Goal: Contribute content

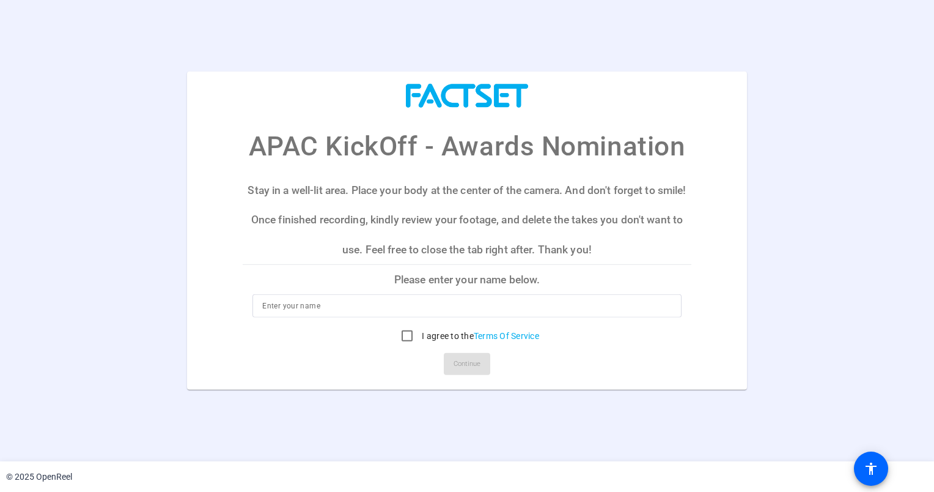
click at [401, 309] on input at bounding box center [466, 305] width 409 height 15
type input "[PERSON_NAME]"
click at [405, 335] on input "I agree to the Terms Of Service" at bounding box center [407, 336] width 24 height 24
checkbox input "true"
click at [452, 360] on span at bounding box center [467, 363] width 46 height 29
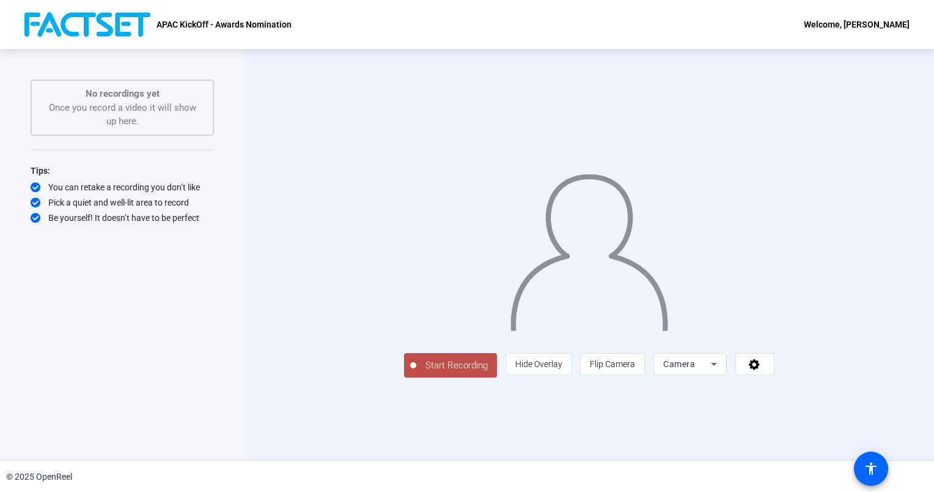
click at [717, 375] on div "Camera" at bounding box center [691, 364] width 54 height 22
click at [859, 418] on div at bounding box center [467, 246] width 934 height 492
click at [762, 370] on icon at bounding box center [755, 364] width 14 height 12
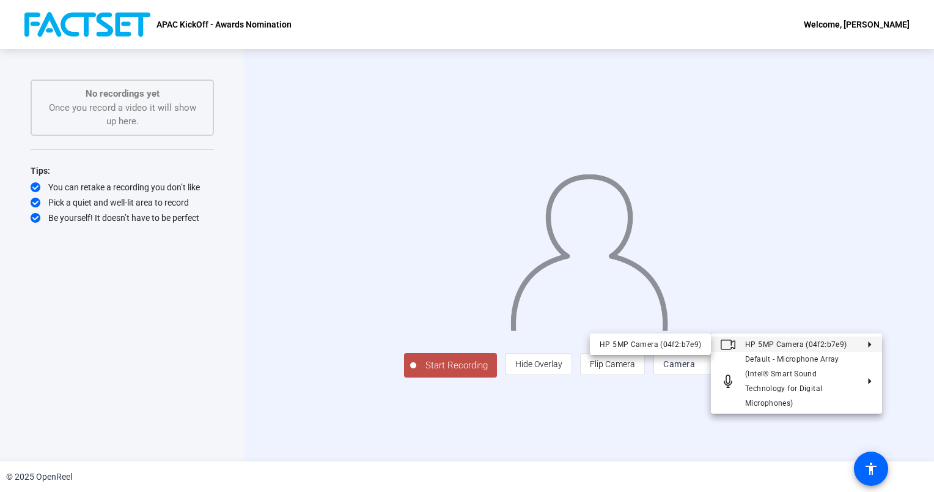
click at [270, 256] on div at bounding box center [467, 246] width 934 height 492
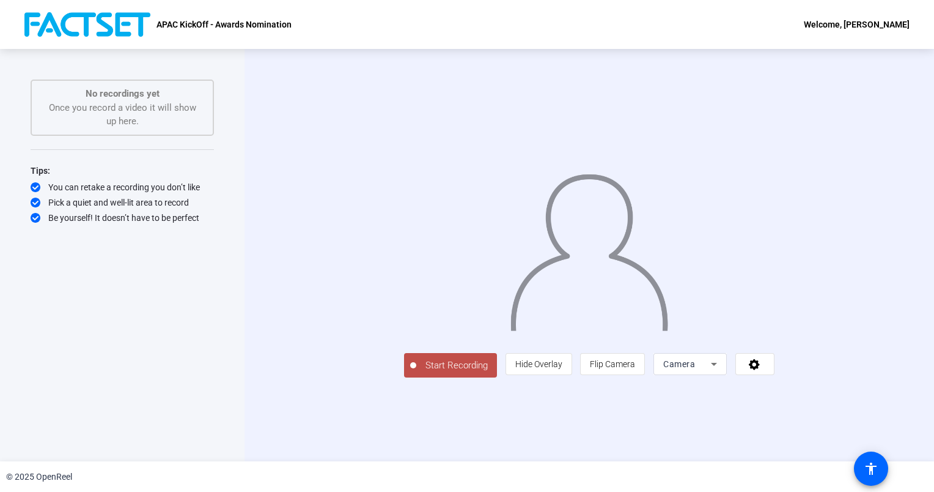
click at [695, 369] on span "Camera" at bounding box center [680, 364] width 32 height 10
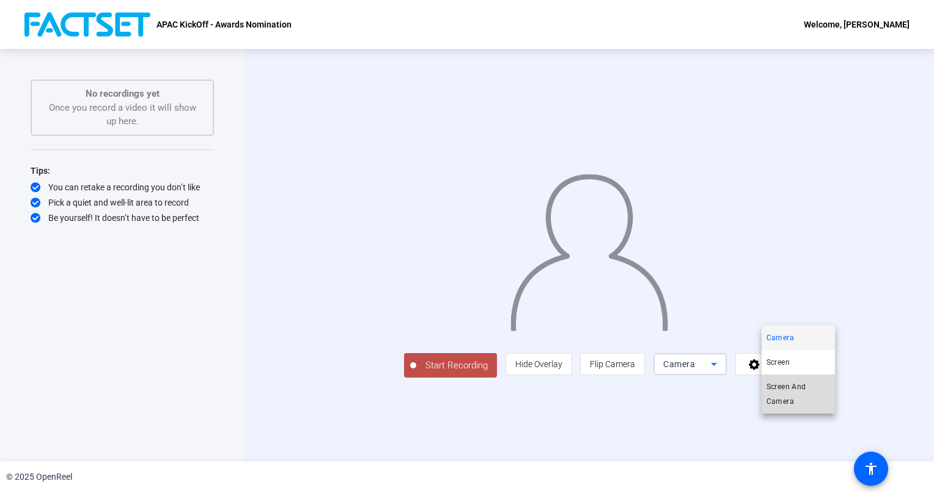
click at [798, 384] on span "Screen And Camera" at bounding box center [799, 393] width 64 height 29
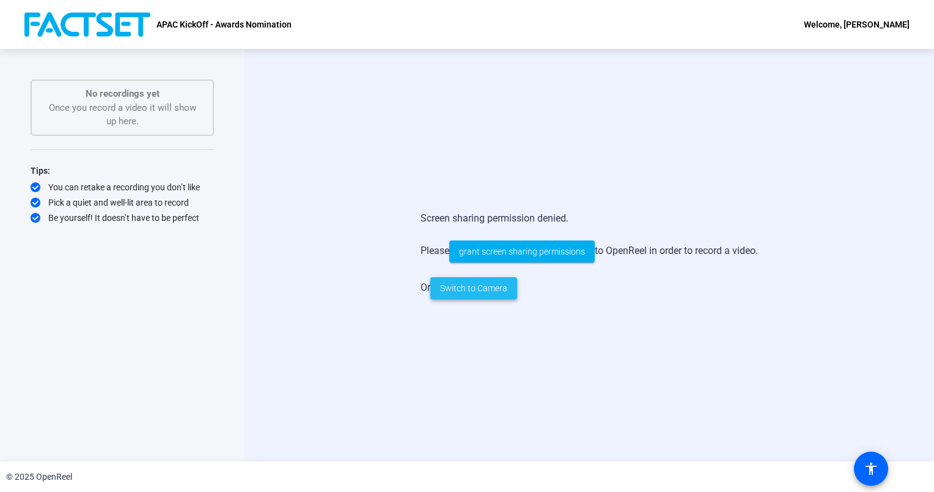
click at [490, 286] on span "Switch to Camera" at bounding box center [473, 288] width 67 height 13
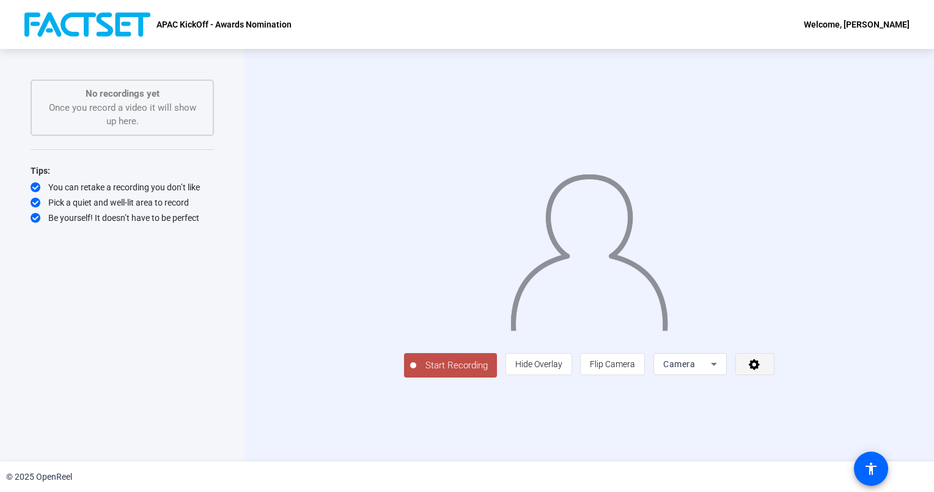
click at [774, 379] on span at bounding box center [755, 363] width 38 height 29
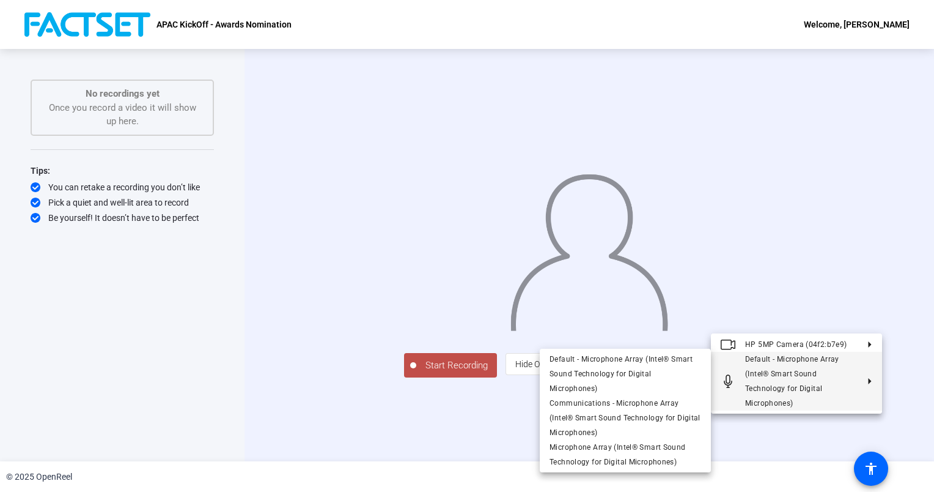
drag, startPoint x: 814, startPoint y: 426, endPoint x: 817, endPoint y: 433, distance: 8.0
click at [817, 433] on div at bounding box center [467, 246] width 934 height 492
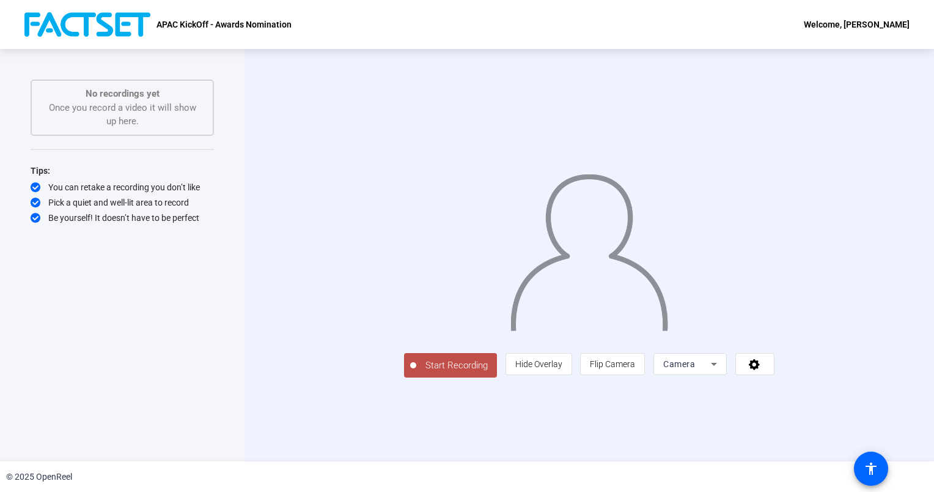
click at [717, 375] on div "Camera" at bounding box center [691, 364] width 54 height 22
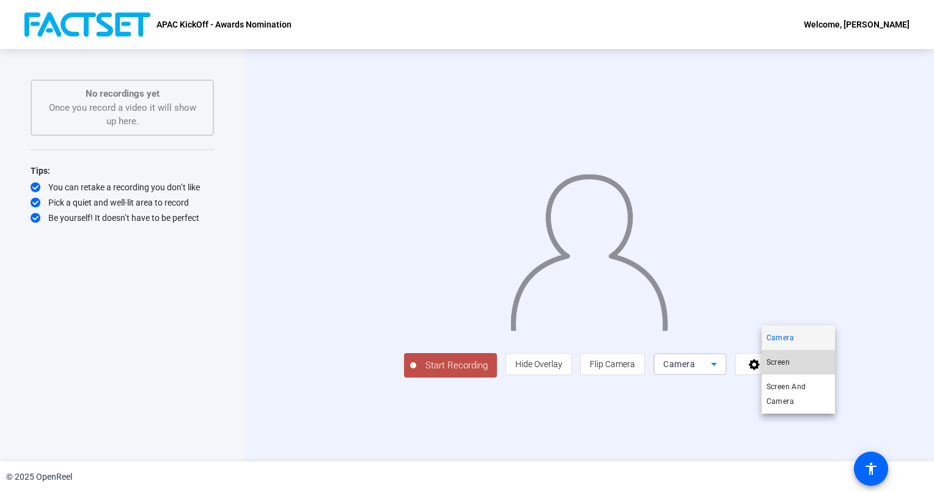
click at [801, 362] on mat-option "Screen" at bounding box center [798, 362] width 73 height 24
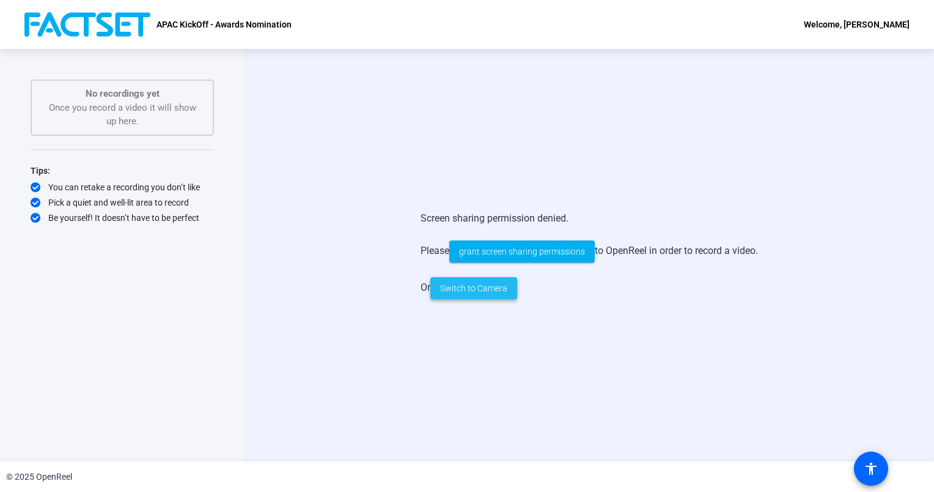
click at [505, 284] on span "Switch to Camera" at bounding box center [473, 288] width 67 height 13
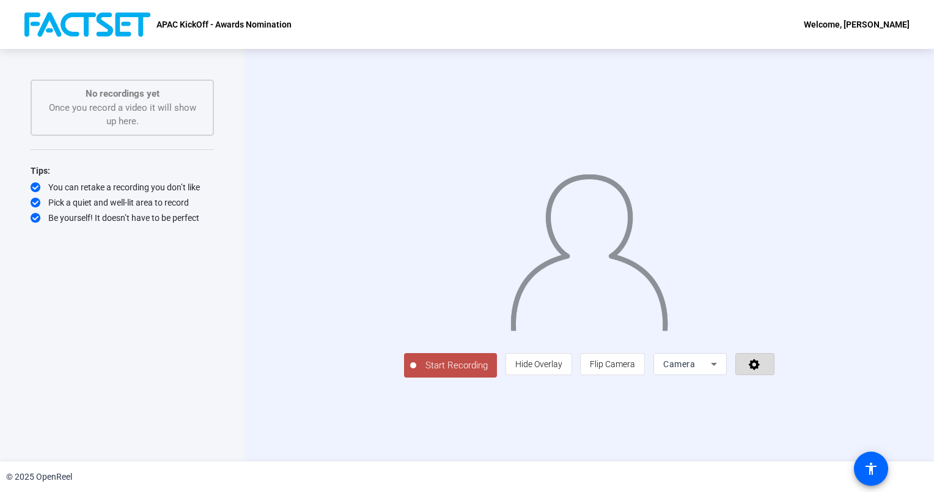
click at [760, 370] on icon at bounding box center [754, 364] width 11 height 11
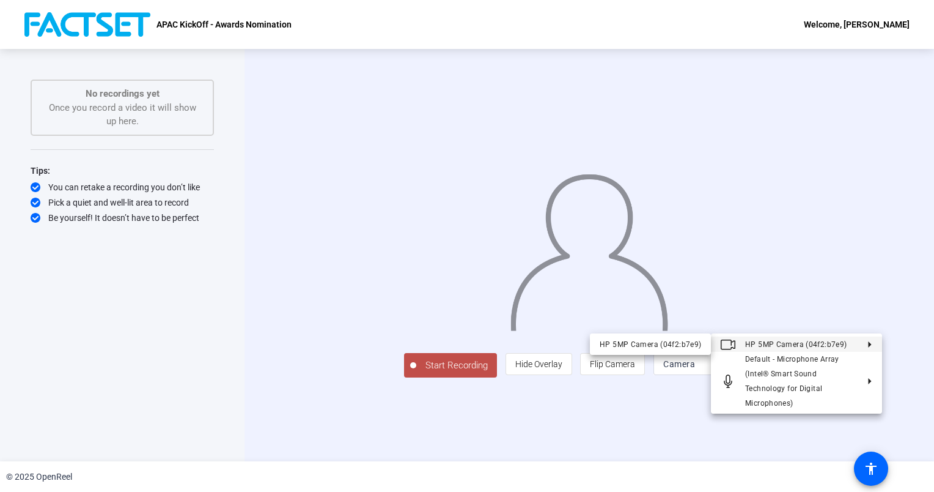
click at [890, 307] on div at bounding box center [467, 246] width 934 height 492
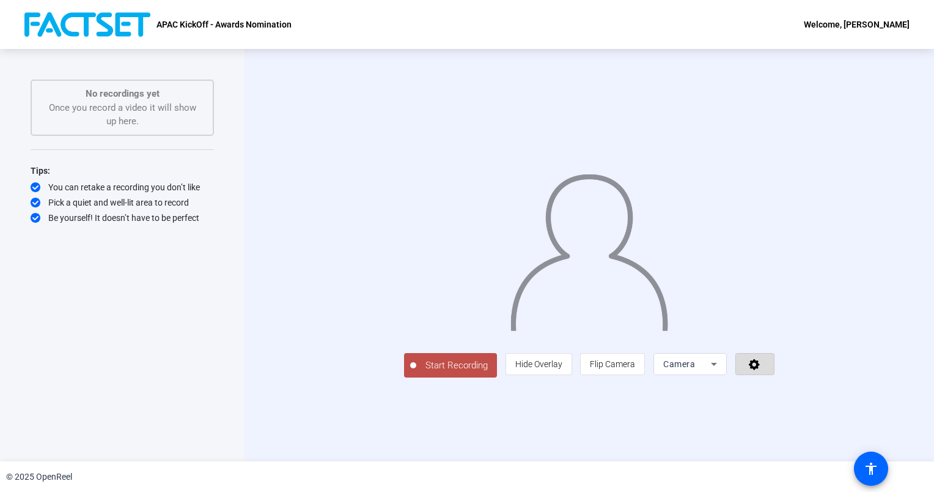
click at [760, 370] on icon at bounding box center [754, 364] width 11 height 11
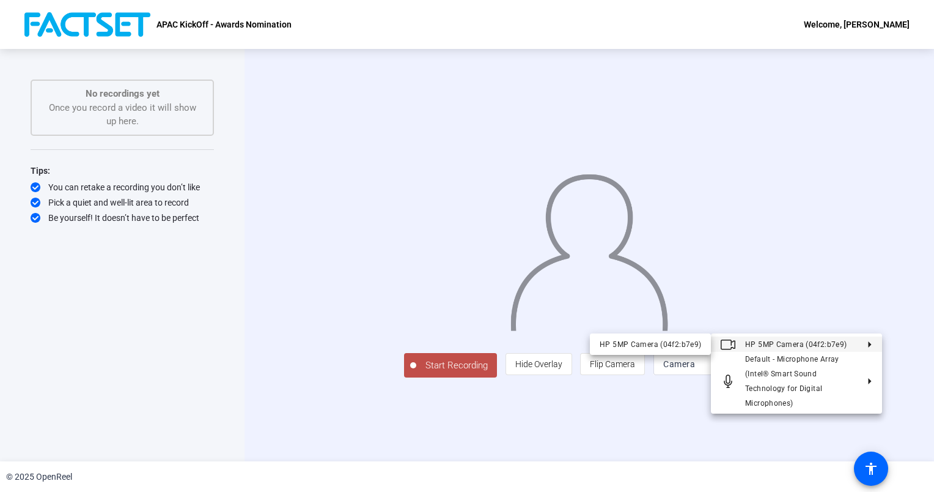
click at [829, 340] on span "HP 5MP Camera (04f2:b7e9)" at bounding box center [797, 344] width 102 height 9
click at [675, 347] on div "HP 5MP Camera (04f2:b7e9)" at bounding box center [651, 344] width 102 height 15
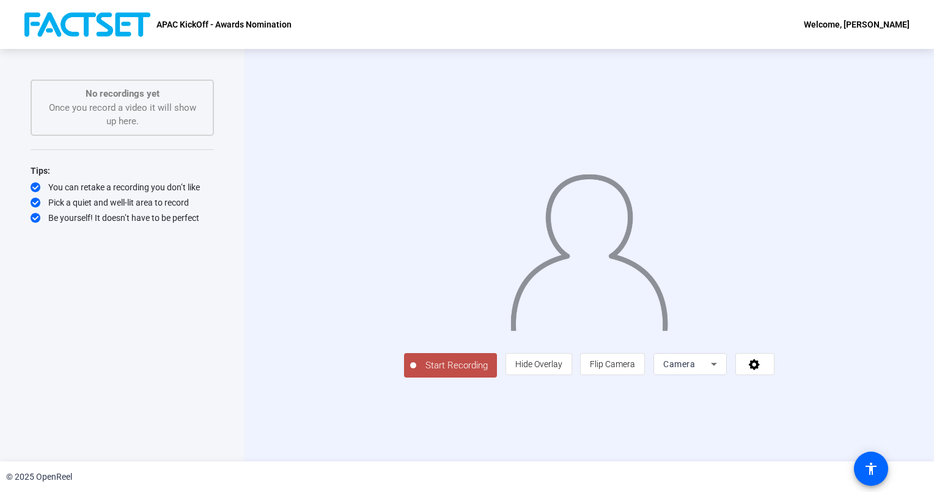
click at [207, 361] on div "Start Recording No recordings yet Once you record a video it will show up here.…" at bounding box center [122, 242] width 183 height 325
click at [416, 372] on span "Start Recording" at bounding box center [456, 365] width 81 height 14
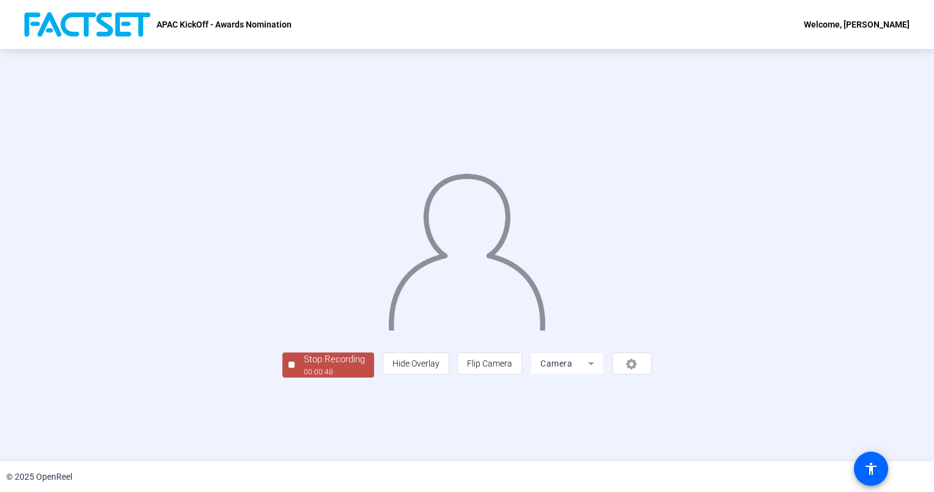
click at [547, 330] on img at bounding box center [467, 247] width 160 height 166
click at [304, 366] on div "Stop Recording" at bounding box center [334, 359] width 61 height 14
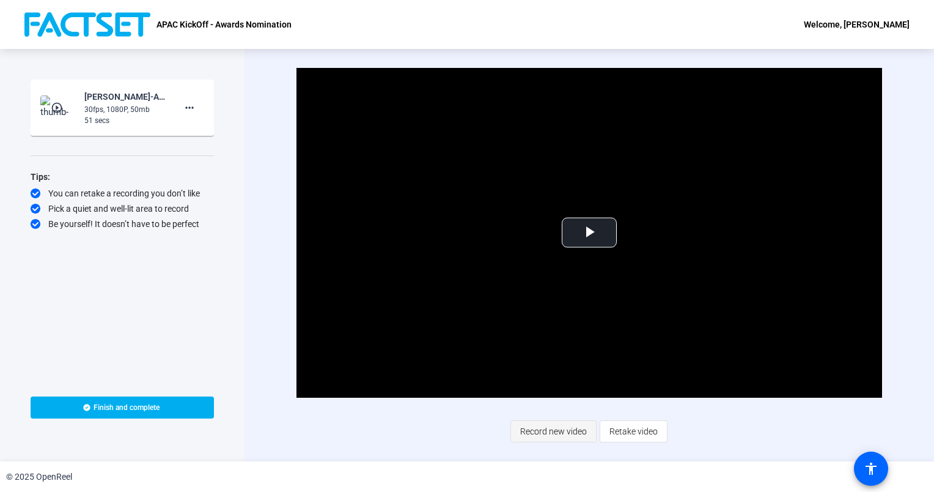
click at [544, 433] on span "Record new video" at bounding box center [553, 431] width 67 height 23
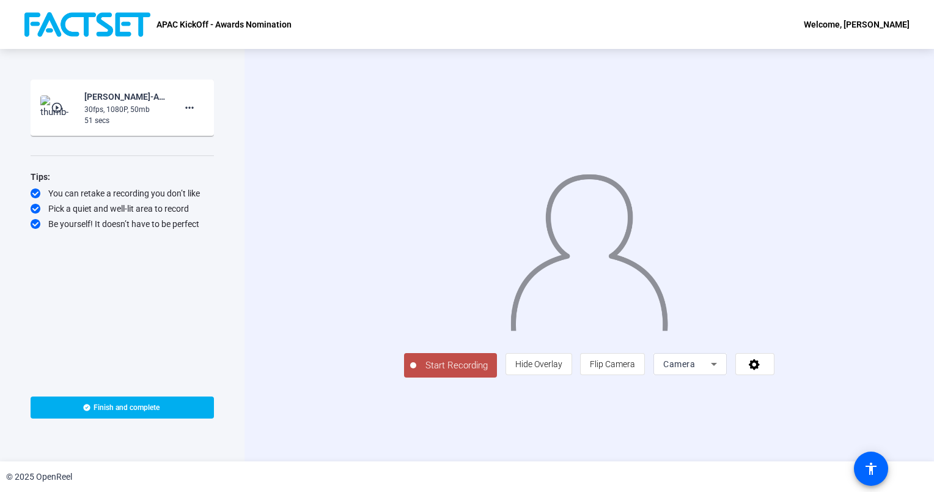
click at [416, 372] on span "Start Recording" at bounding box center [456, 365] width 81 height 14
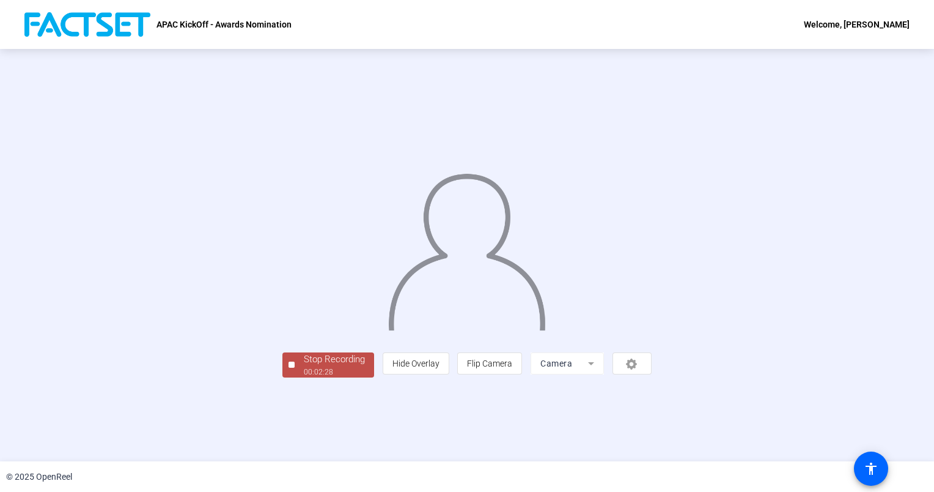
click at [304, 366] on div "Stop Recording" at bounding box center [334, 359] width 61 height 14
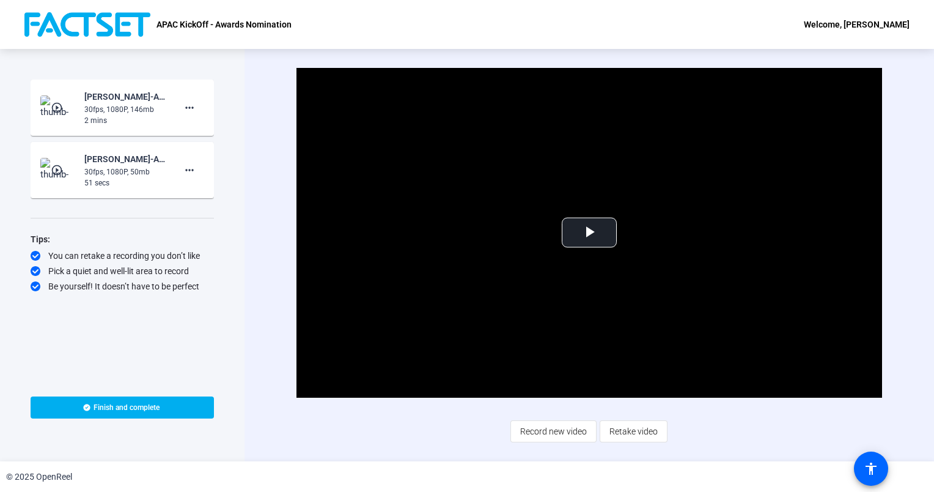
click at [57, 169] on mat-icon "play_circle_outline" at bounding box center [58, 170] width 15 height 12
click at [590, 232] on span "Video Player" at bounding box center [590, 232] width 0 height 0
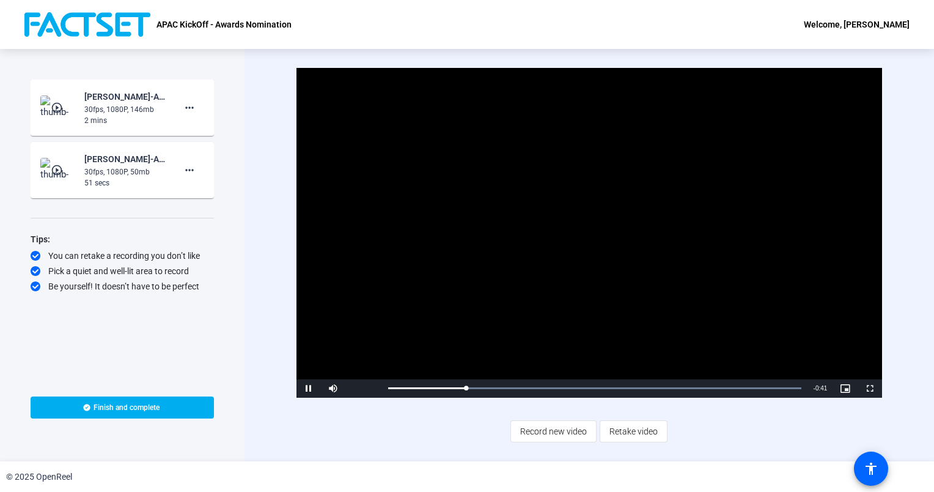
click at [339, 292] on video "Video Player" at bounding box center [590, 233] width 587 height 330
click at [387, 387] on div "Loaded : 100.00% 0:00 0:00" at bounding box center [595, 388] width 426 height 18
click at [307, 388] on span "Video Player" at bounding box center [309, 388] width 24 height 0
click at [61, 106] on mat-icon "play_circle_outline" at bounding box center [58, 108] width 15 height 12
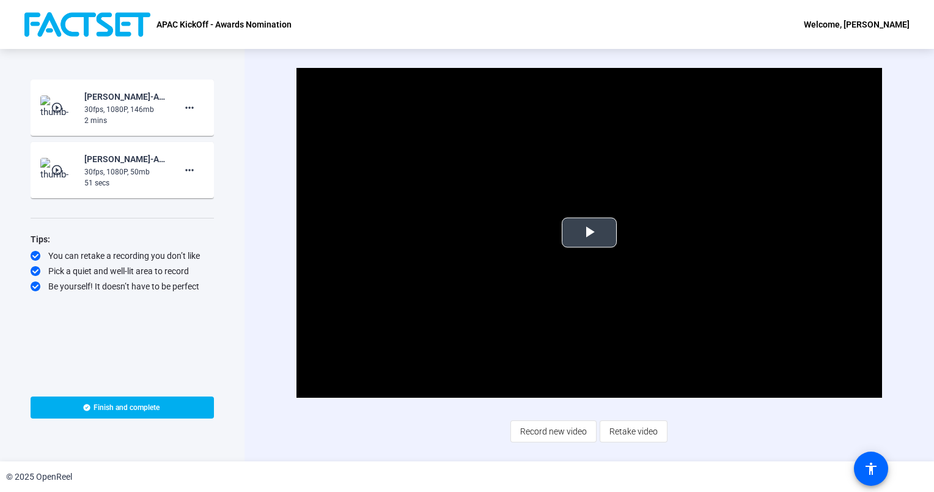
click at [590, 232] on span "Video Player" at bounding box center [590, 232] width 0 height 0
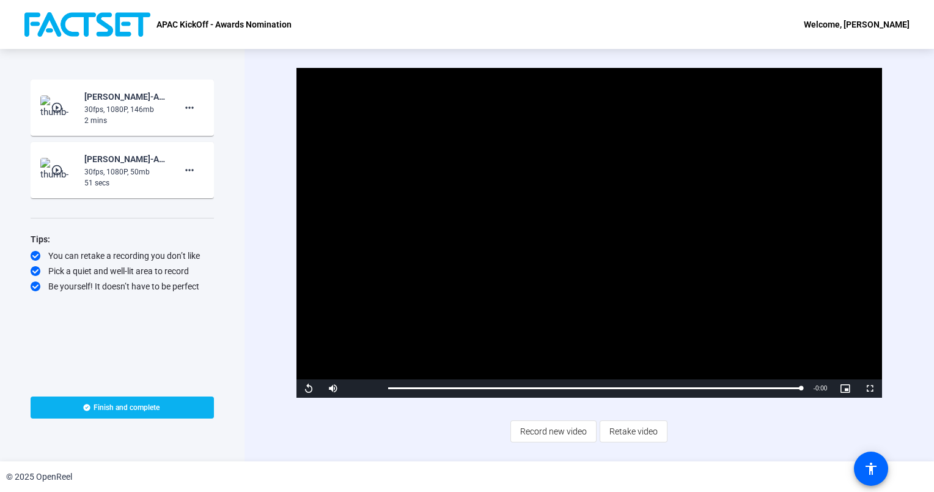
click at [139, 405] on span "Finish and complete" at bounding box center [127, 407] width 66 height 10
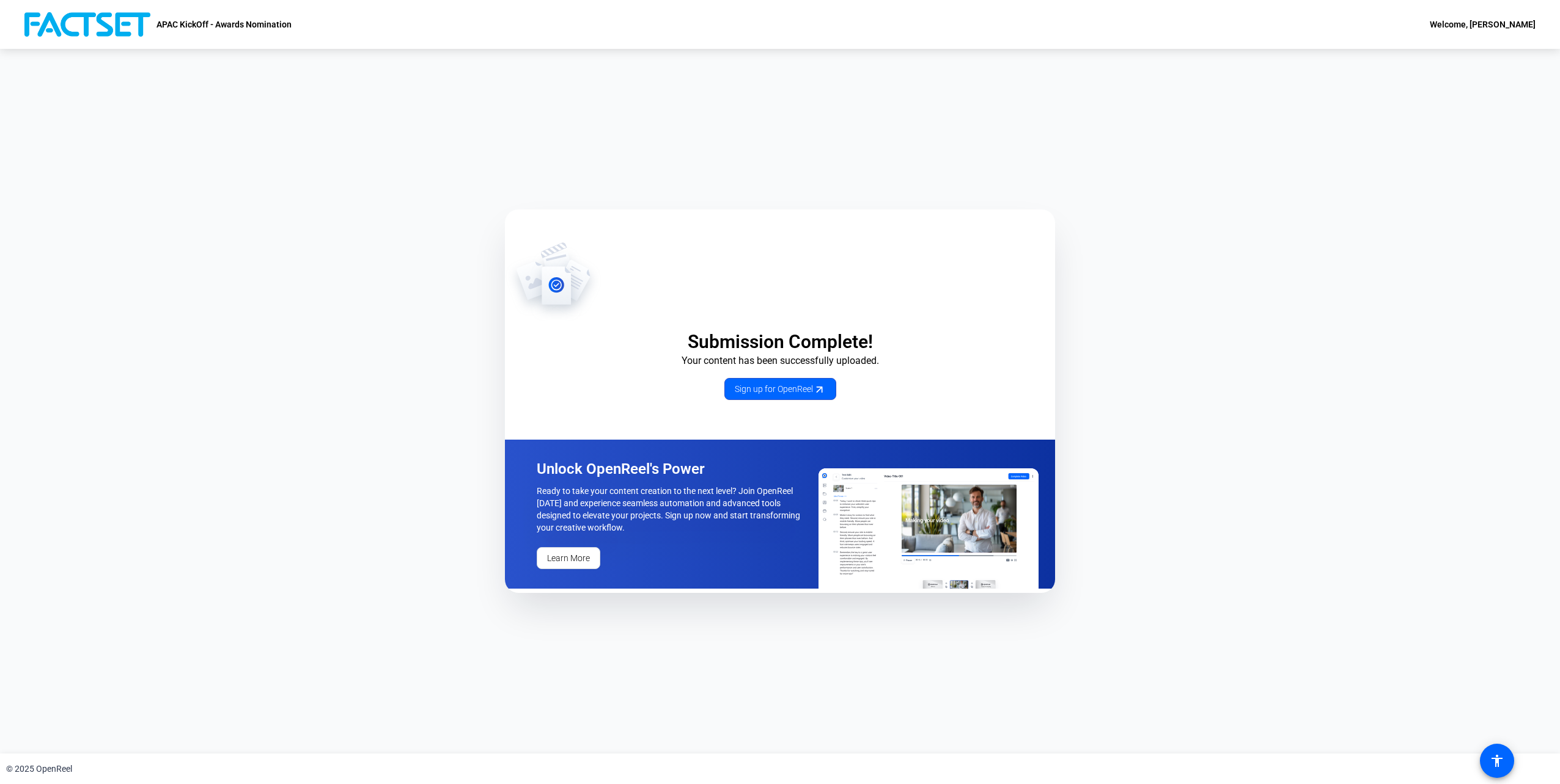
click at [339, 360] on div "Submission Complete! Your content has been successfully uploaded. Sign up for O…" at bounding box center [780, 401] width 1560 height 705
